Goal: Transaction & Acquisition: Purchase product/service

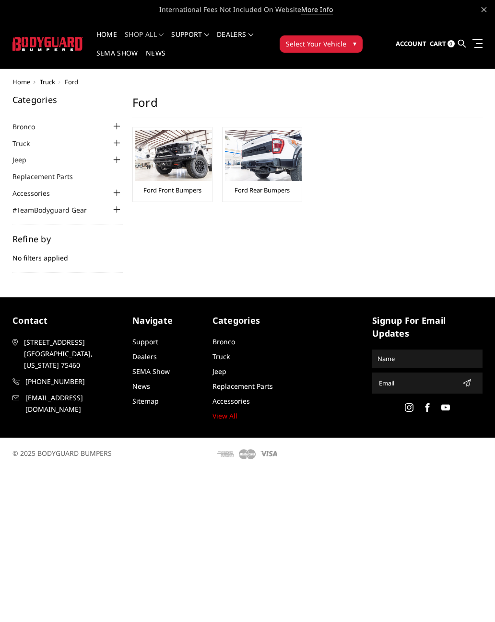
click at [167, 194] on link "Ford Front Bumpers" at bounding box center [172, 190] width 58 height 9
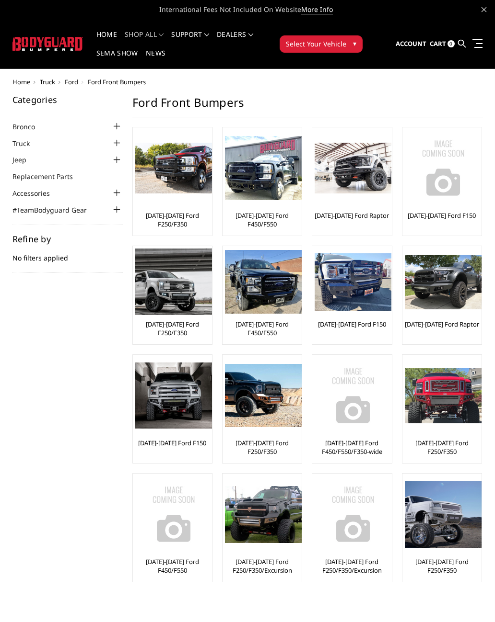
click at [267, 225] on link "[DATE]-[DATE] Ford F450/F550" at bounding box center [262, 219] width 74 height 17
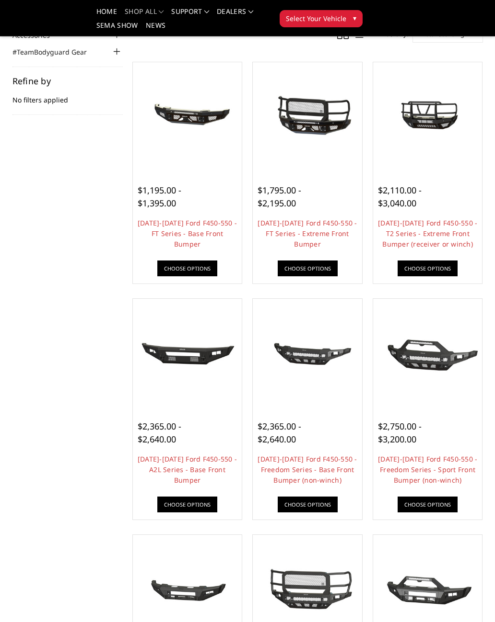
scroll to position [129, 0]
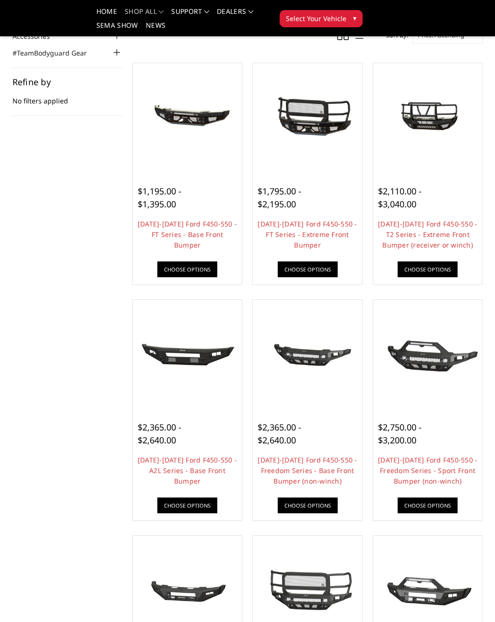
click at [433, 496] on div "$2,750.00 - $3,200.00 2023-2025 Ford F450-550 - Freedom Series - Sport Front Bu…" at bounding box center [427, 462] width 104 height 112
click at [452, 447] on div "$2,750.00 - $3,200.00" at bounding box center [428, 434] width 100 height 26
click at [438, 486] on link "2023-2025 Ford F450-550 - Freedom Series - Sport Front Bumper (non-winch)" at bounding box center [427, 471] width 99 height 30
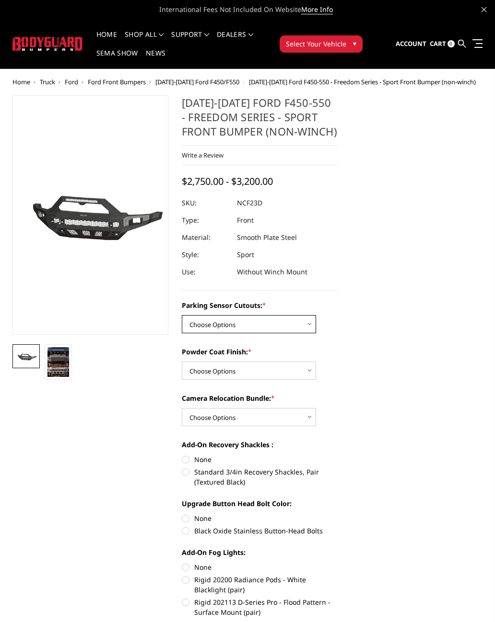
click at [308, 331] on select "Choose Options No - Without Parking Sensor Cutouts Yes - With Parking Sensor Cu…" at bounding box center [249, 324] width 134 height 18
select select "2577"
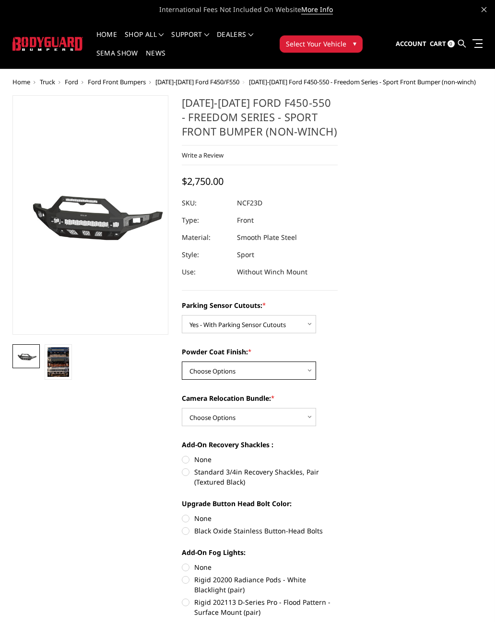
click at [308, 374] on select "Choose Options Bare Metal Textured Black Powder Coat" at bounding box center [249, 371] width 134 height 18
select select "2579"
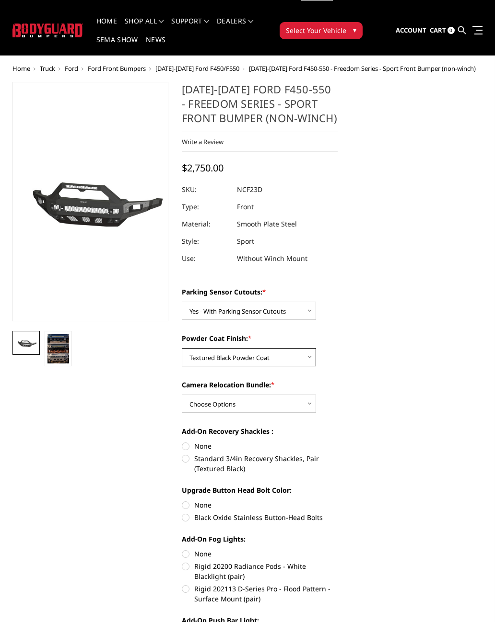
scroll to position [13, 0]
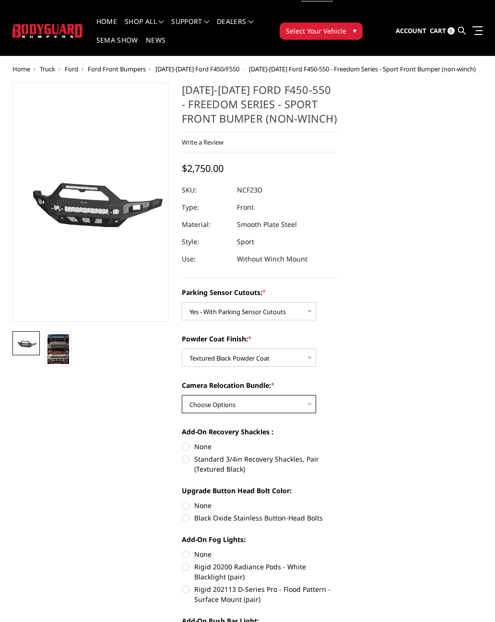
click at [304, 404] on select "Choose Options WITH Camera Relocation Bundle WITHOUT Camera Relocation Bundle" at bounding box center [249, 404] width 134 height 18
select select "2580"
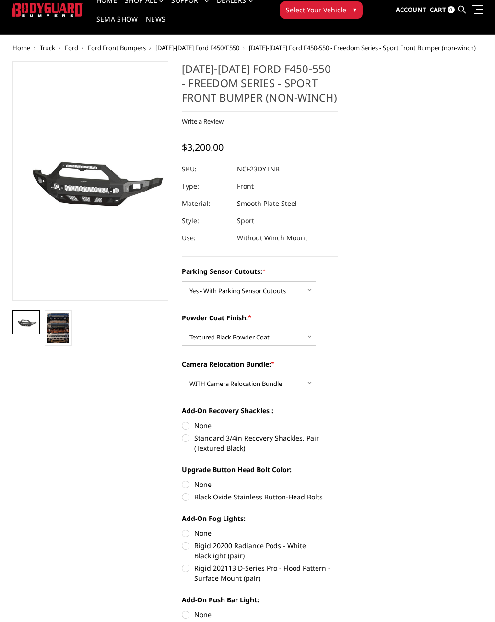
scroll to position [0, 0]
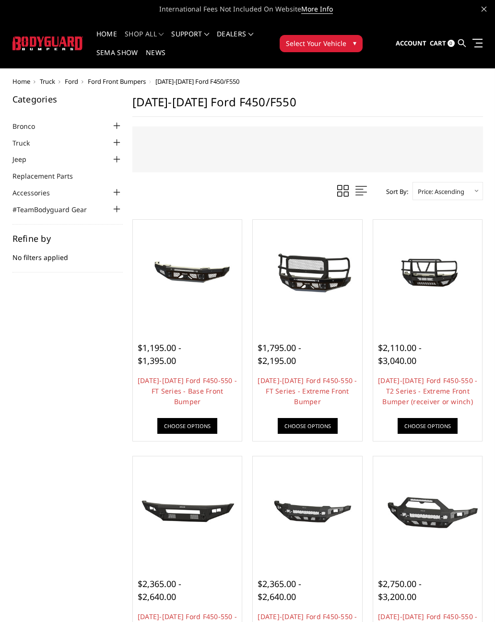
click at [221, 277] on img at bounding box center [187, 274] width 104 height 49
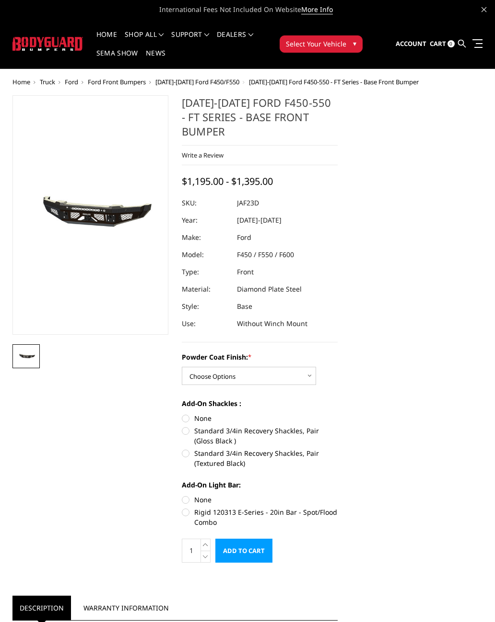
click at [272, 108] on h1 "[DATE]-[DATE] Ford F450-550 - FT Series - Base Front Bumper" at bounding box center [260, 120] width 156 height 50
